Goal: Task Accomplishment & Management: Complete application form

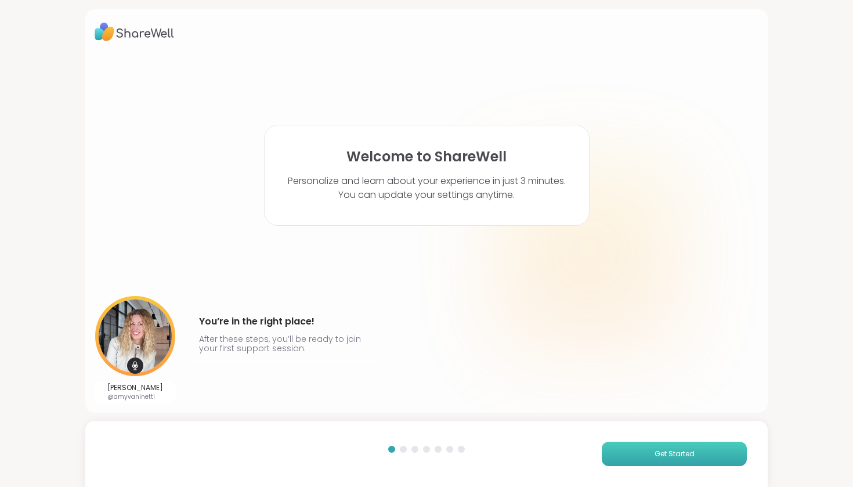
click at [640, 461] on button "Get Started" at bounding box center [674, 454] width 145 height 24
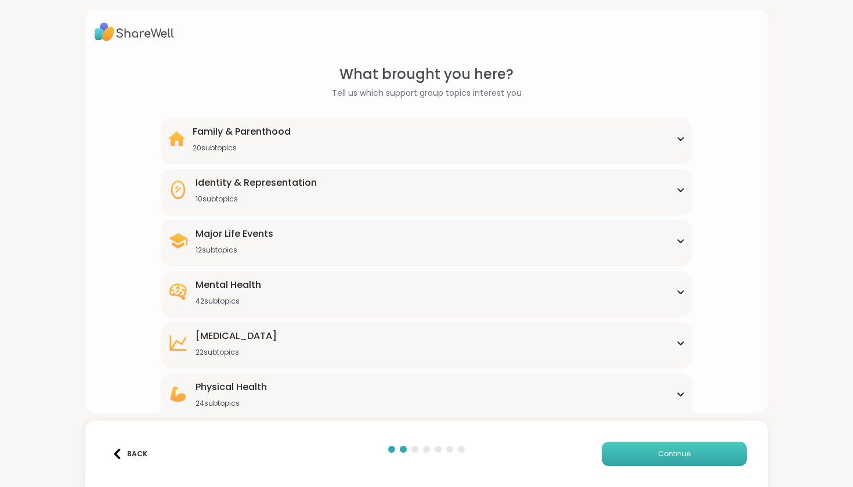
click at [640, 461] on button "Continue" at bounding box center [674, 454] width 145 height 24
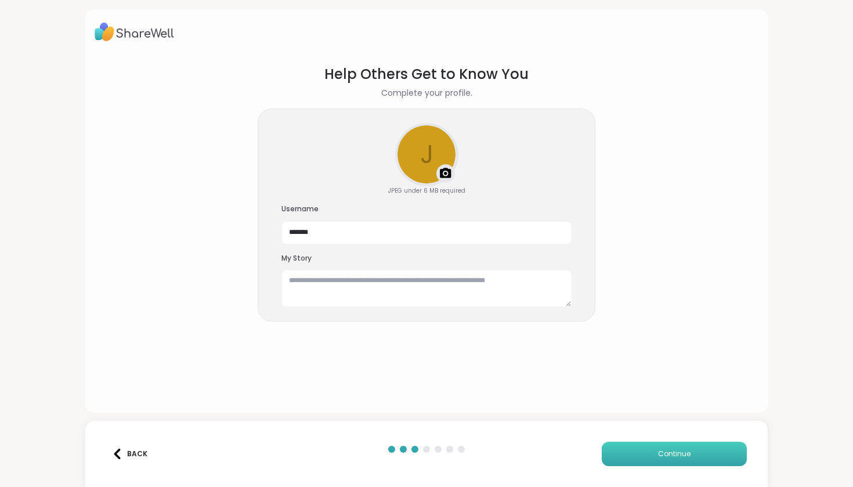
click at [641, 461] on button "Continue" at bounding box center [674, 454] width 145 height 24
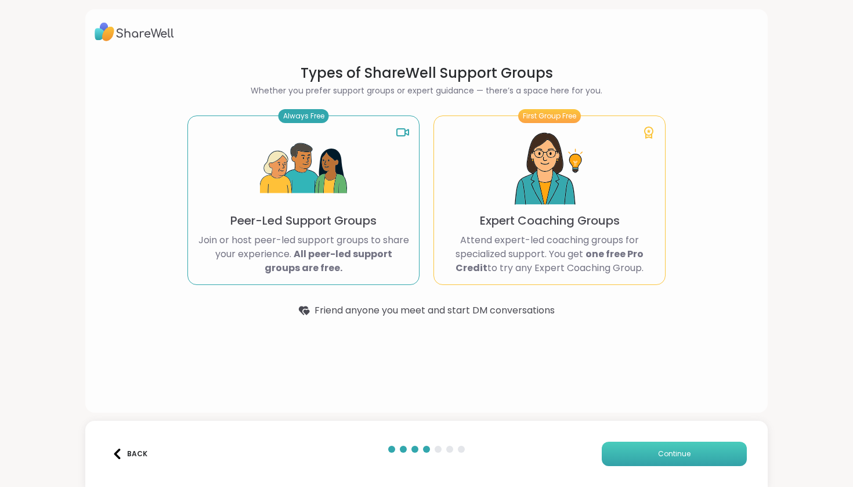
click at [641, 461] on button "Continue" at bounding box center [674, 454] width 145 height 24
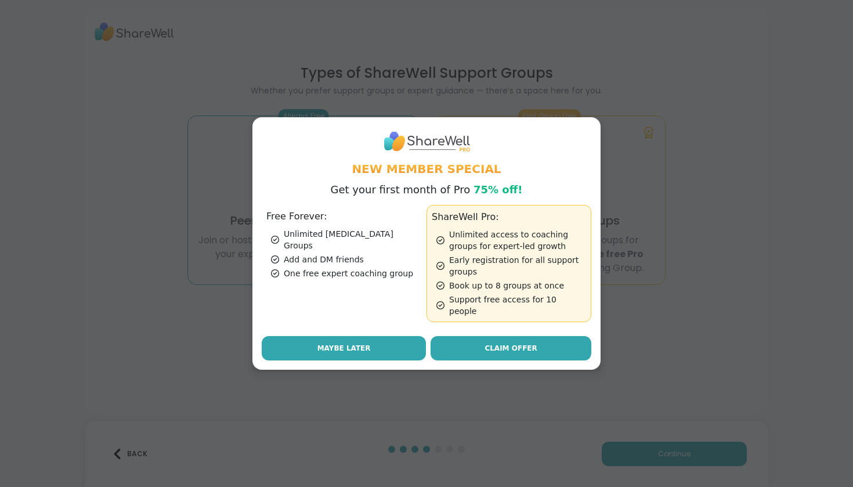
click at [335, 343] on span "Maybe Later" at bounding box center [343, 348] width 53 height 10
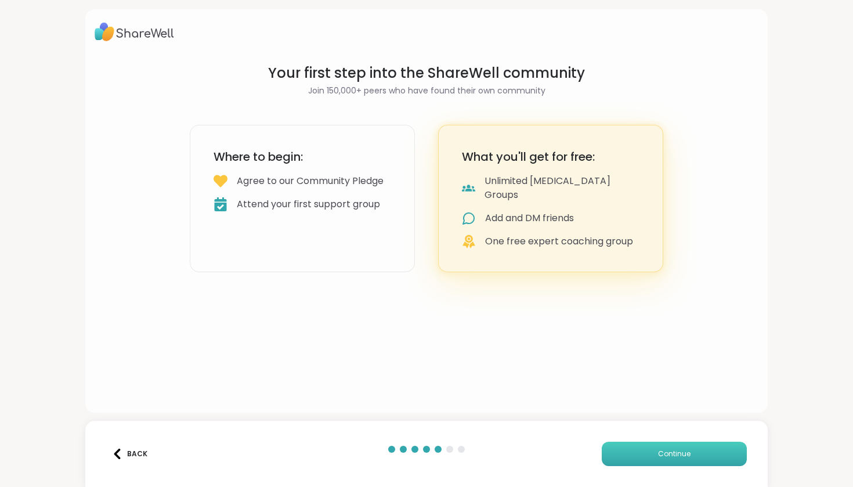
click at [699, 445] on button "Continue" at bounding box center [674, 454] width 145 height 24
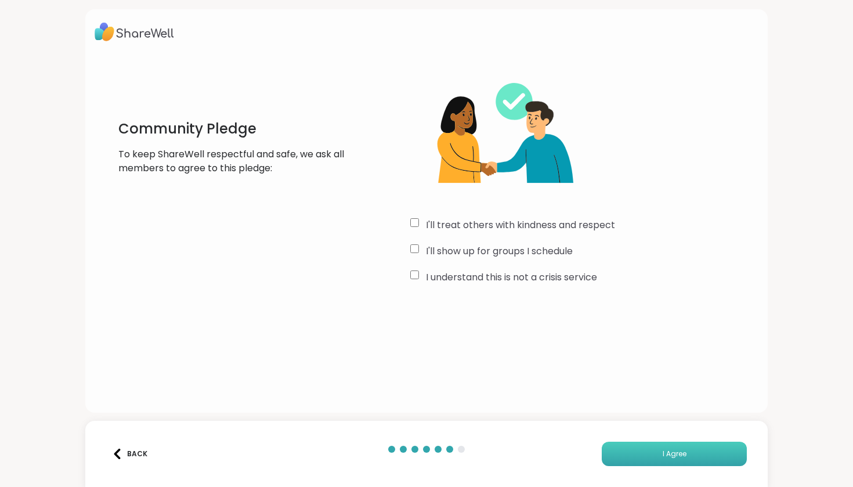
click at [663, 465] on button "I Agree" at bounding box center [674, 454] width 145 height 24
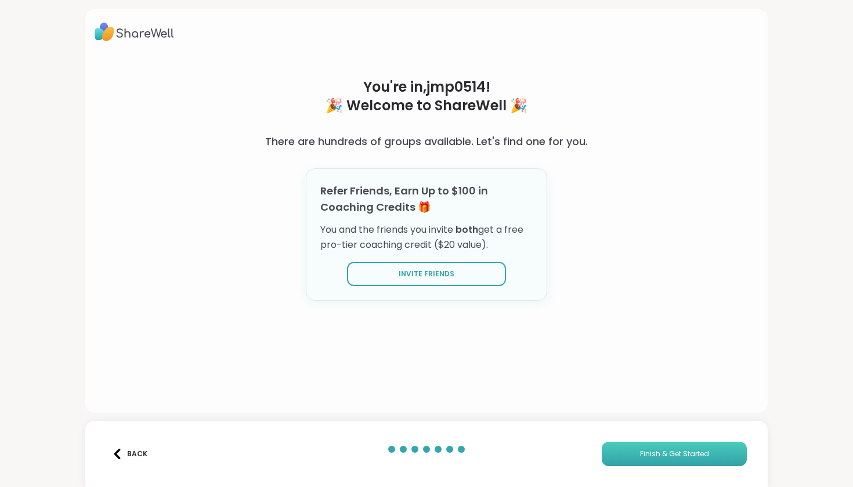
click at [660, 457] on span "Finish & Get Started" at bounding box center [674, 454] width 69 height 10
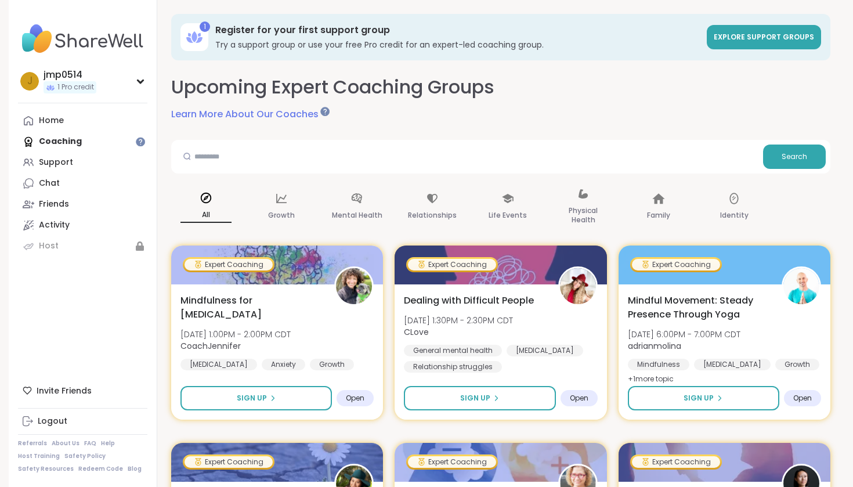
click at [381, 172] on div "Search" at bounding box center [500, 157] width 659 height 34
click at [406, 163] on input "text" at bounding box center [467, 155] width 583 height 23
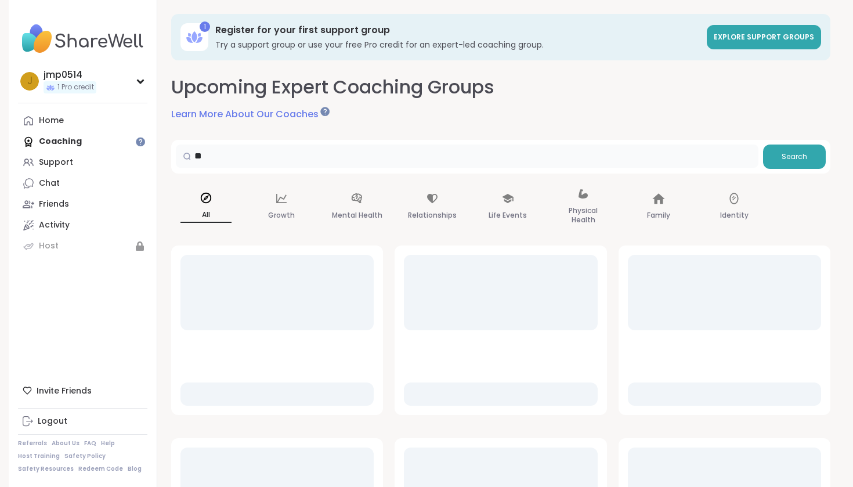
type input "*"
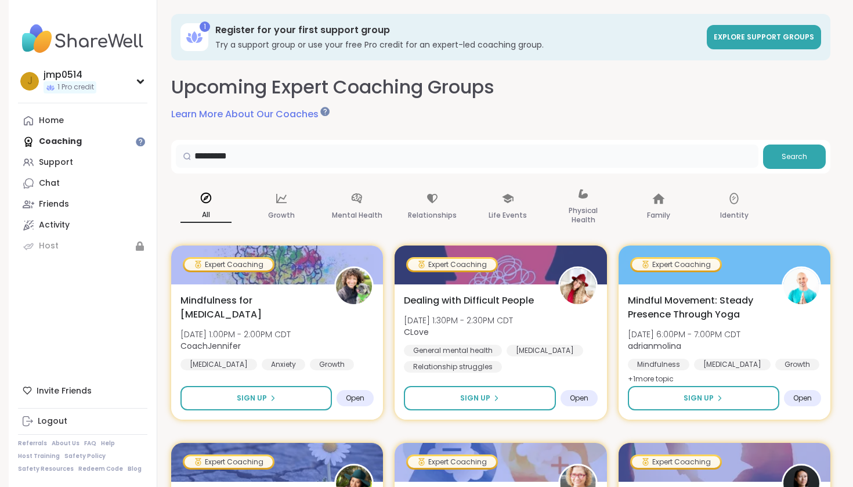
type input "*********"
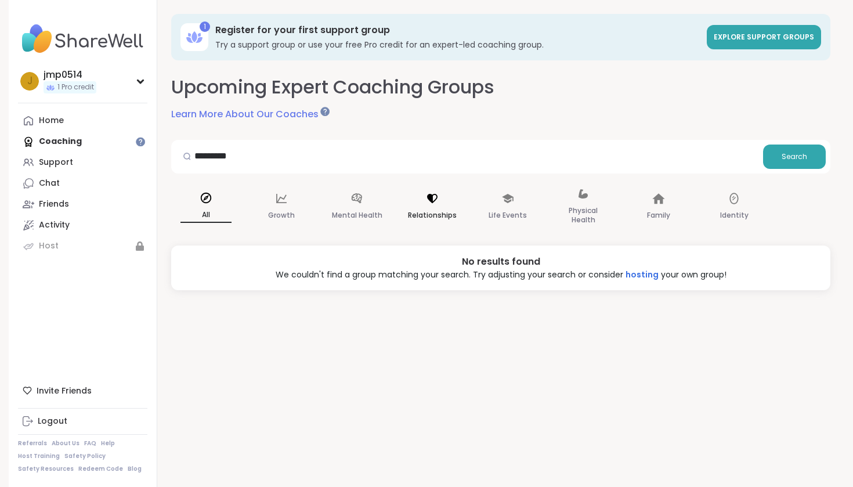
click at [431, 202] on icon at bounding box center [432, 198] width 13 height 13
click at [371, 210] on p "Mental Health" at bounding box center [357, 215] width 50 height 14
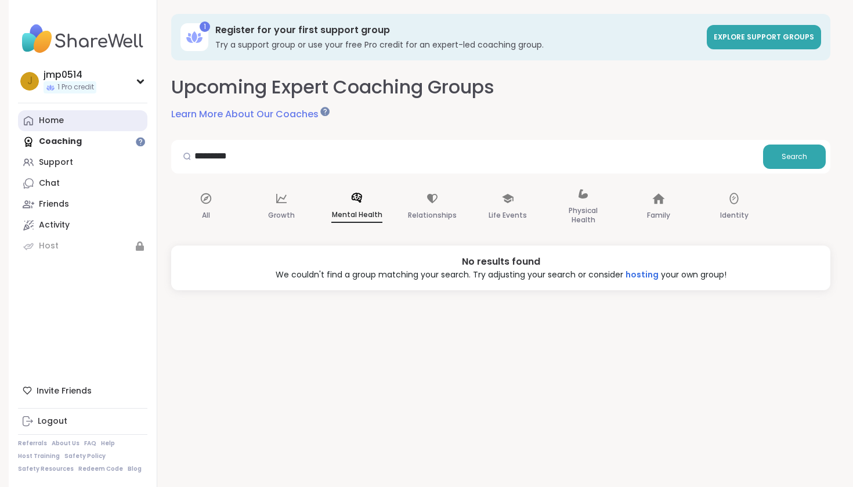
click at [86, 125] on link "Home" at bounding box center [82, 120] width 129 height 21
